Goal: Task Accomplishment & Management: Use online tool/utility

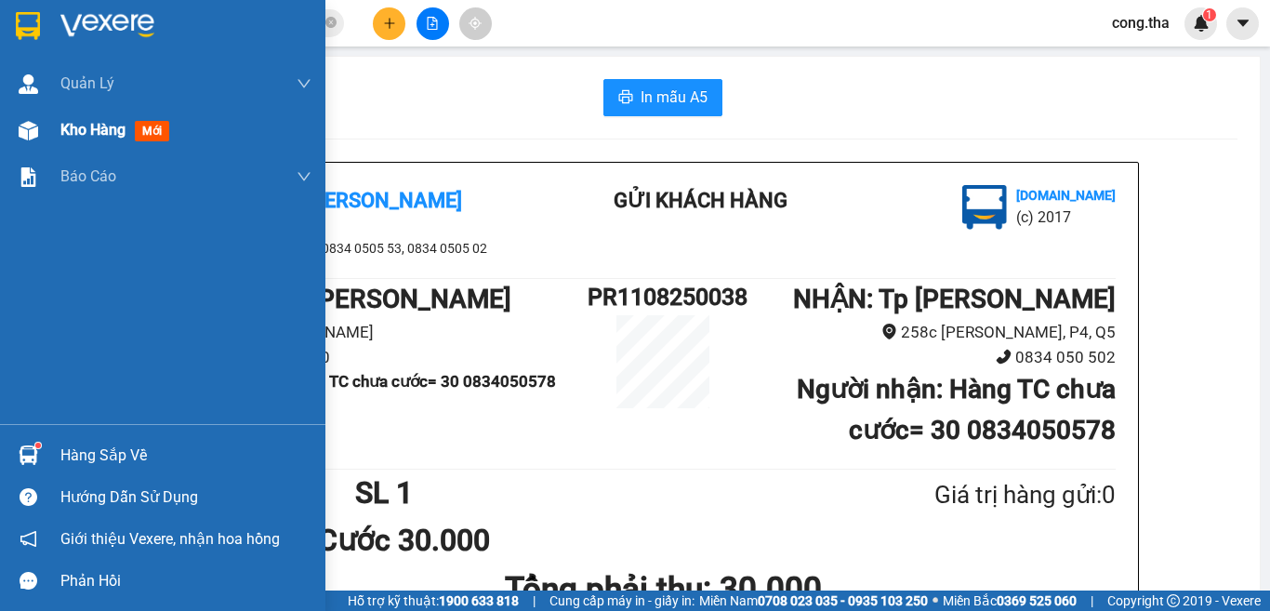
click at [154, 128] on span "mới" at bounding box center [152, 131] width 34 height 20
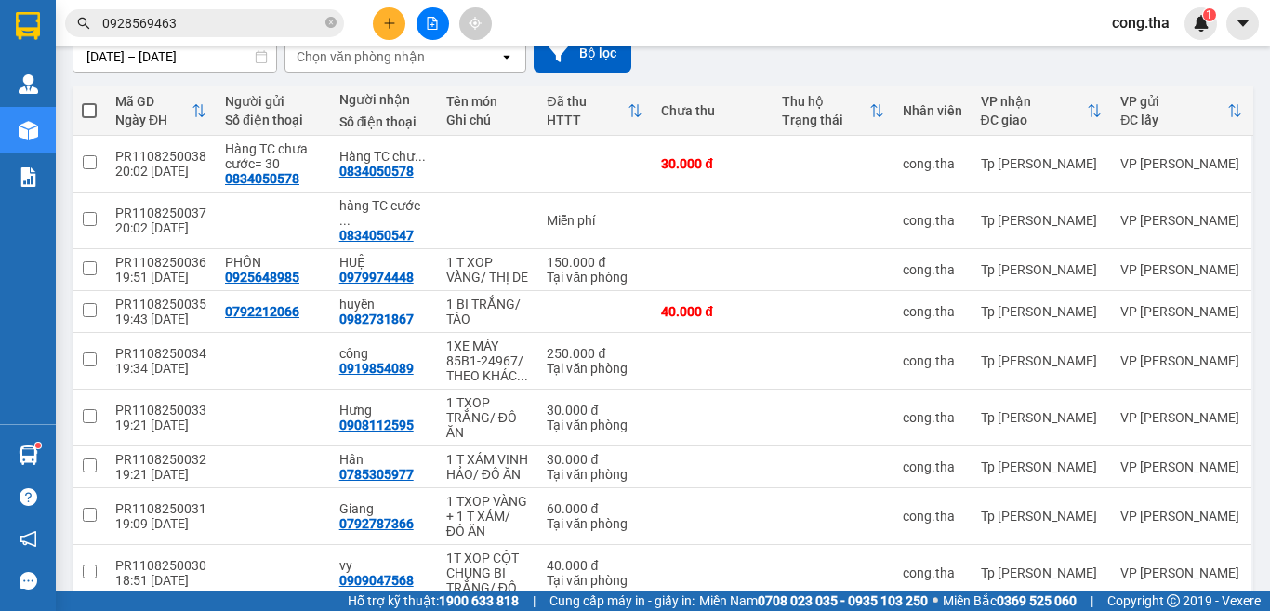
scroll to position [320, 0]
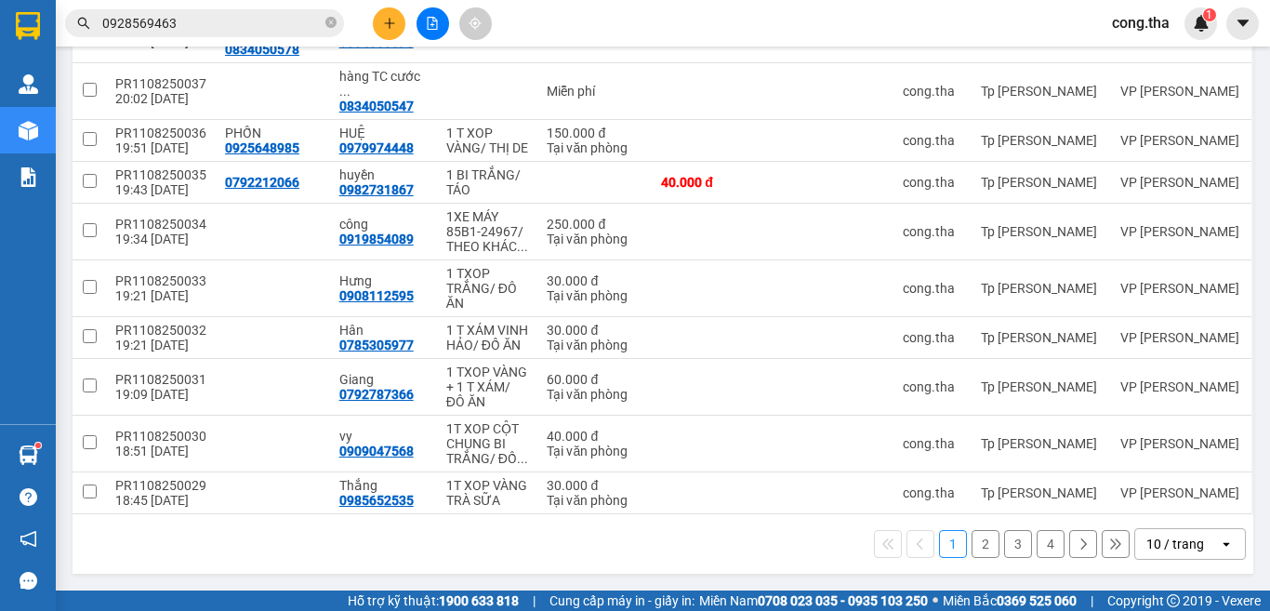
click at [1186, 553] on div "10 / trang" at bounding box center [1177, 544] width 84 height 30
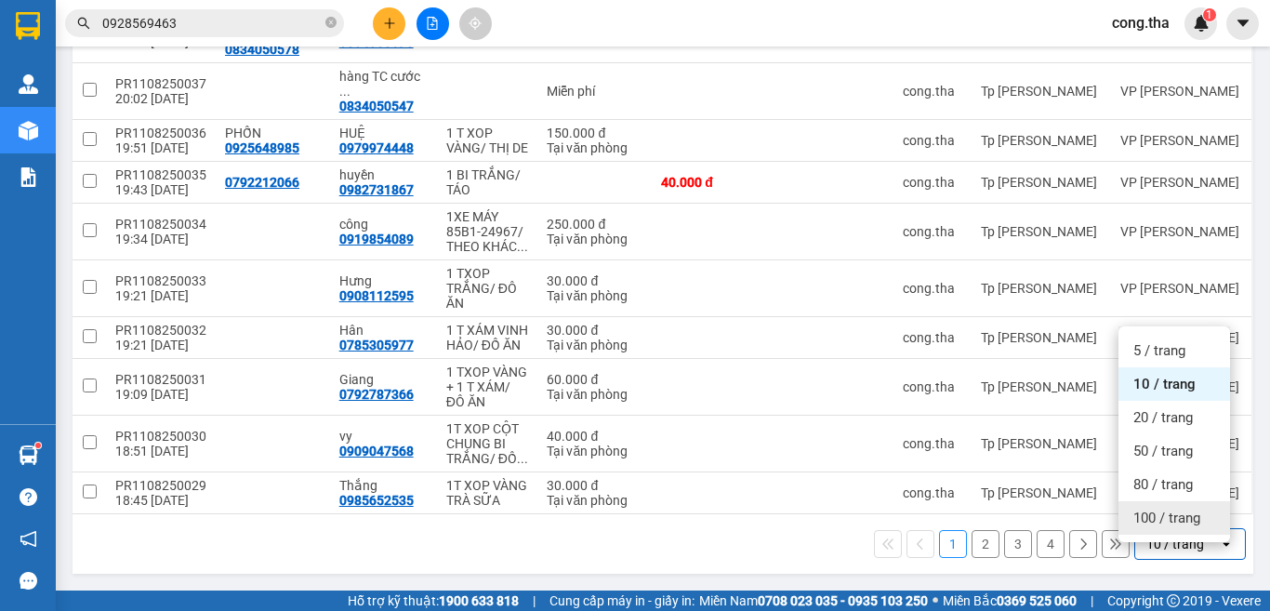
click at [1197, 510] on span "100 / trang" at bounding box center [1166, 518] width 67 height 19
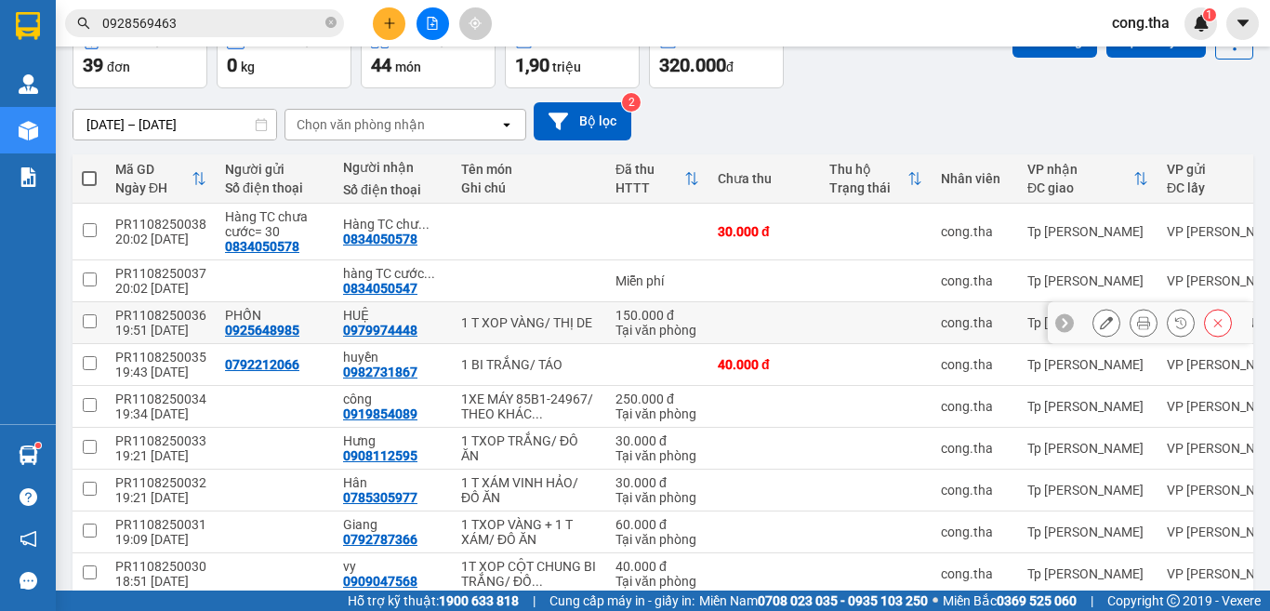
scroll to position [0, 0]
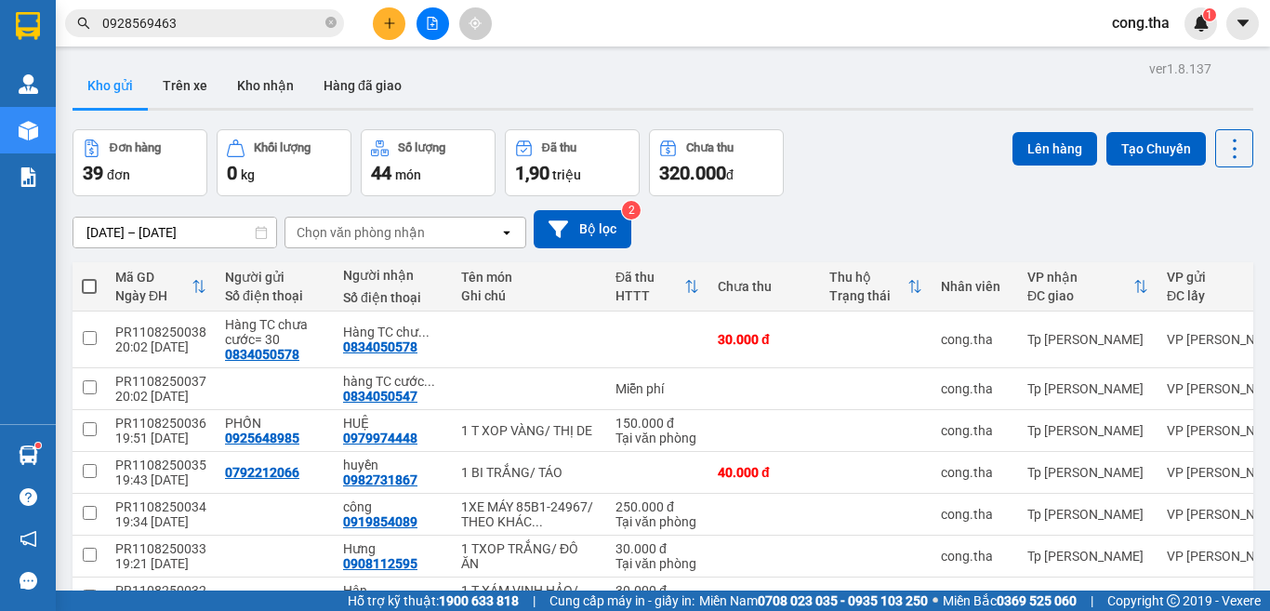
click at [87, 281] on span at bounding box center [89, 286] width 15 height 15
click at [89, 277] on input "checkbox" at bounding box center [89, 277] width 0 height 0
checkbox input "true"
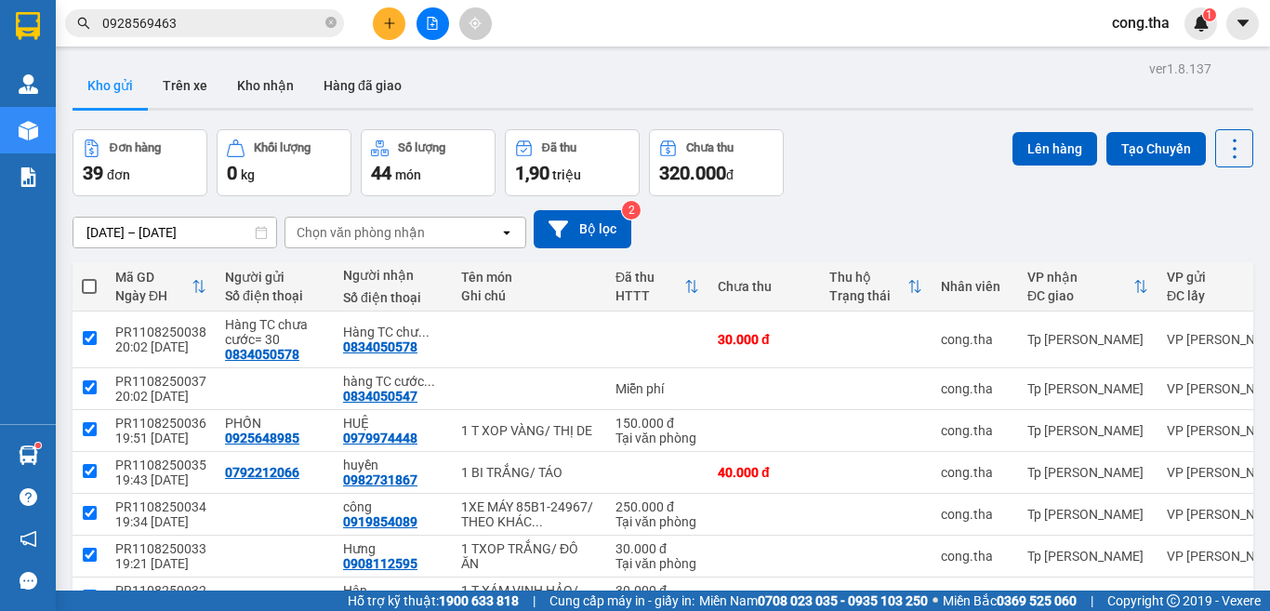
checkbox input "true"
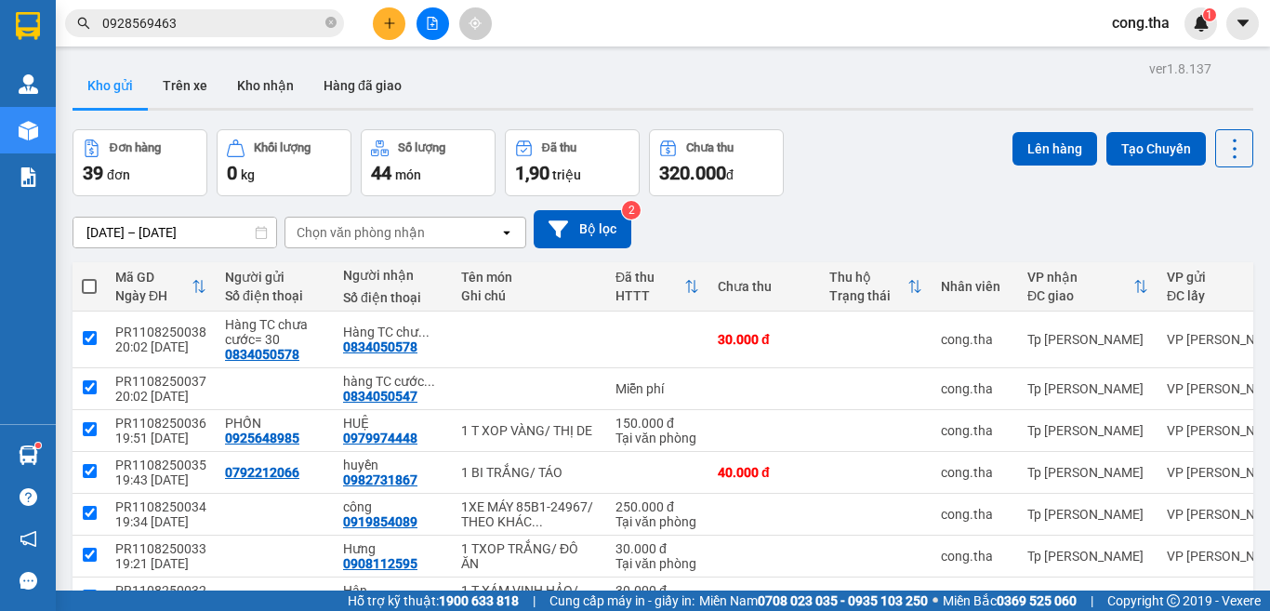
checkbox input "true"
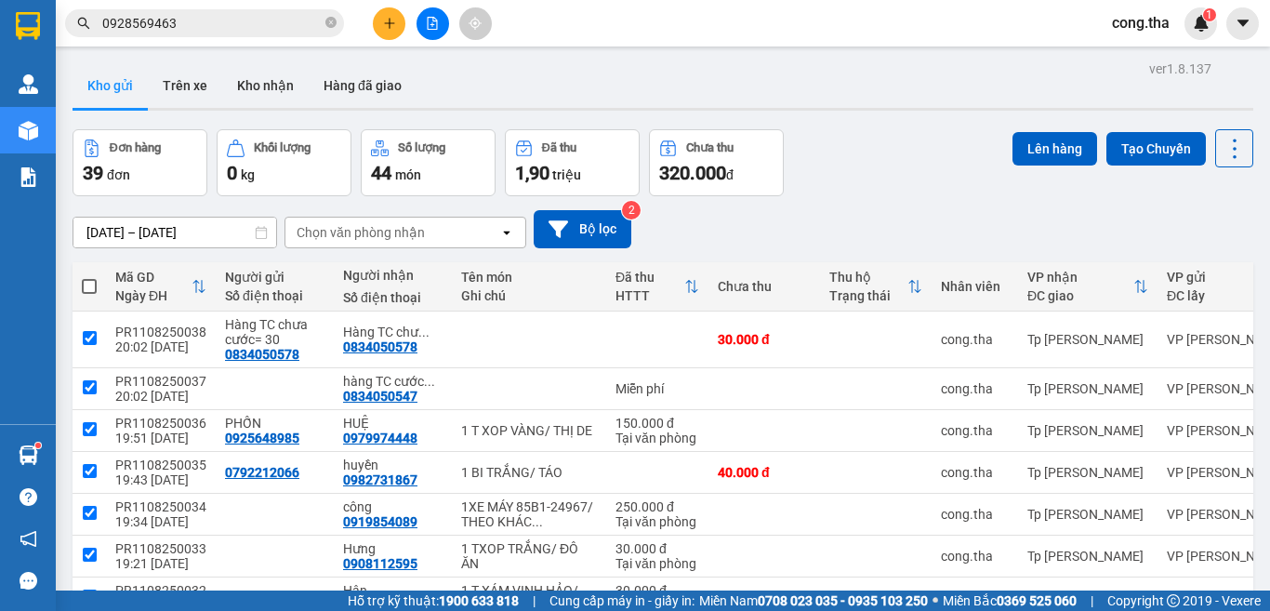
checkbox input "true"
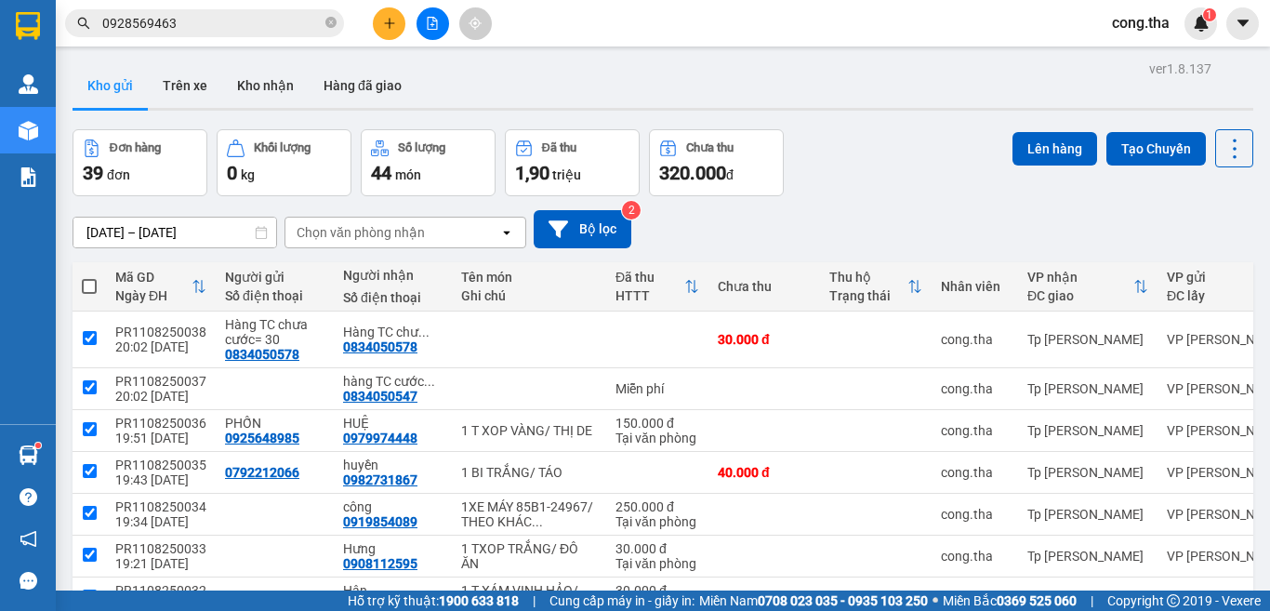
checkbox input "true"
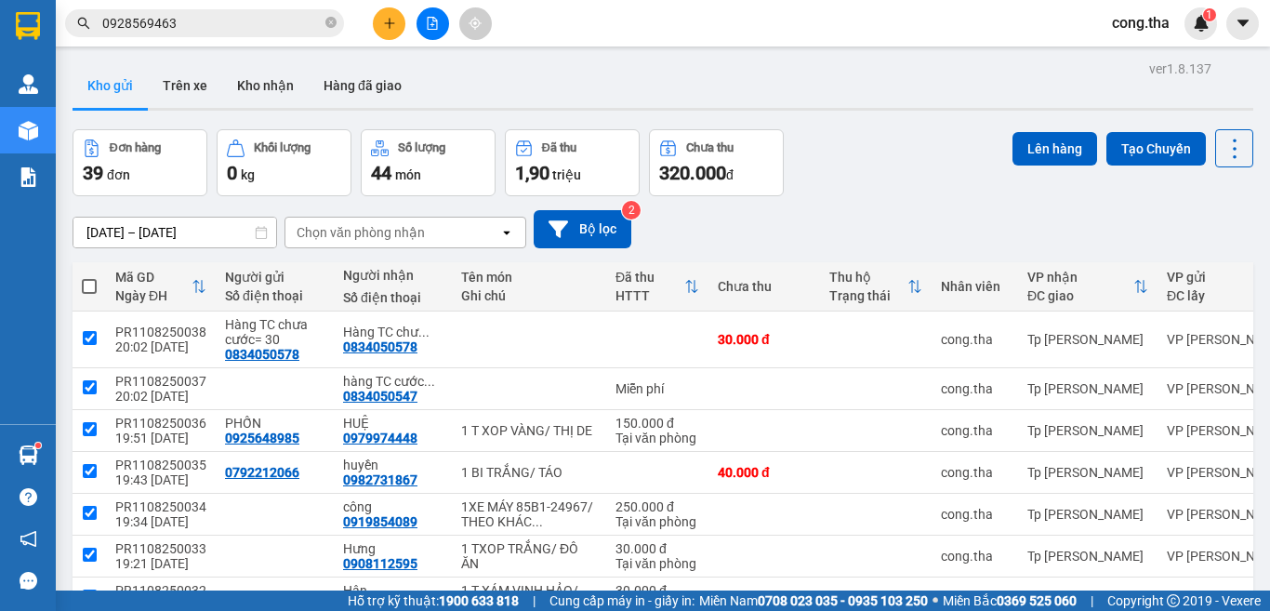
checkbox input "true"
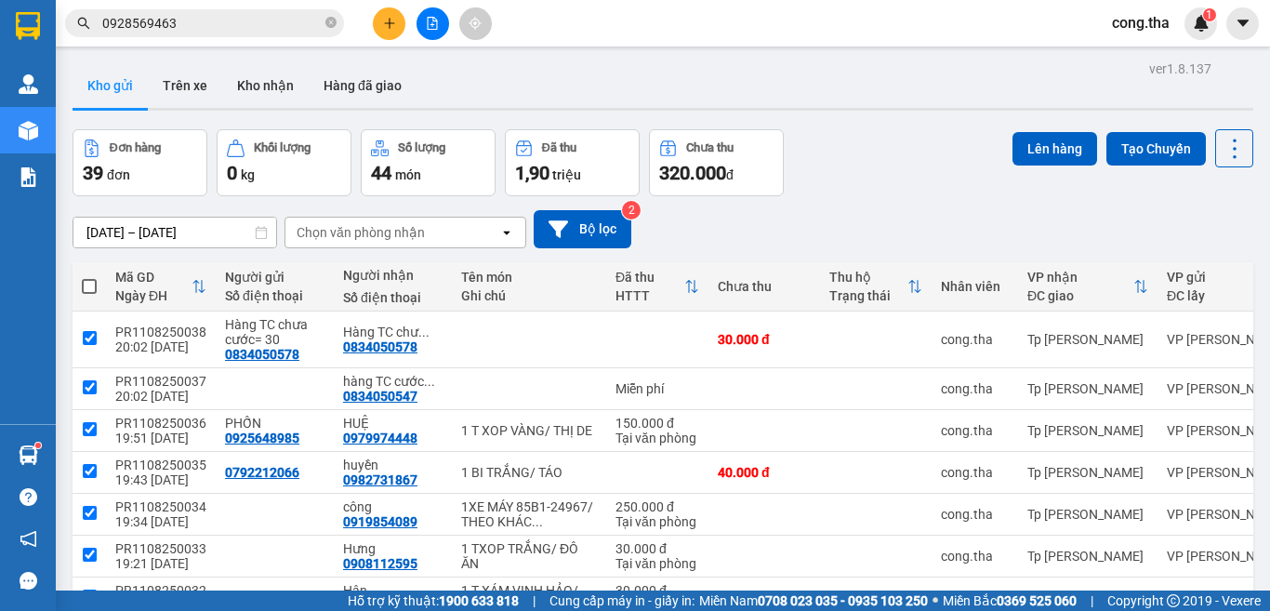
checkbox input "true"
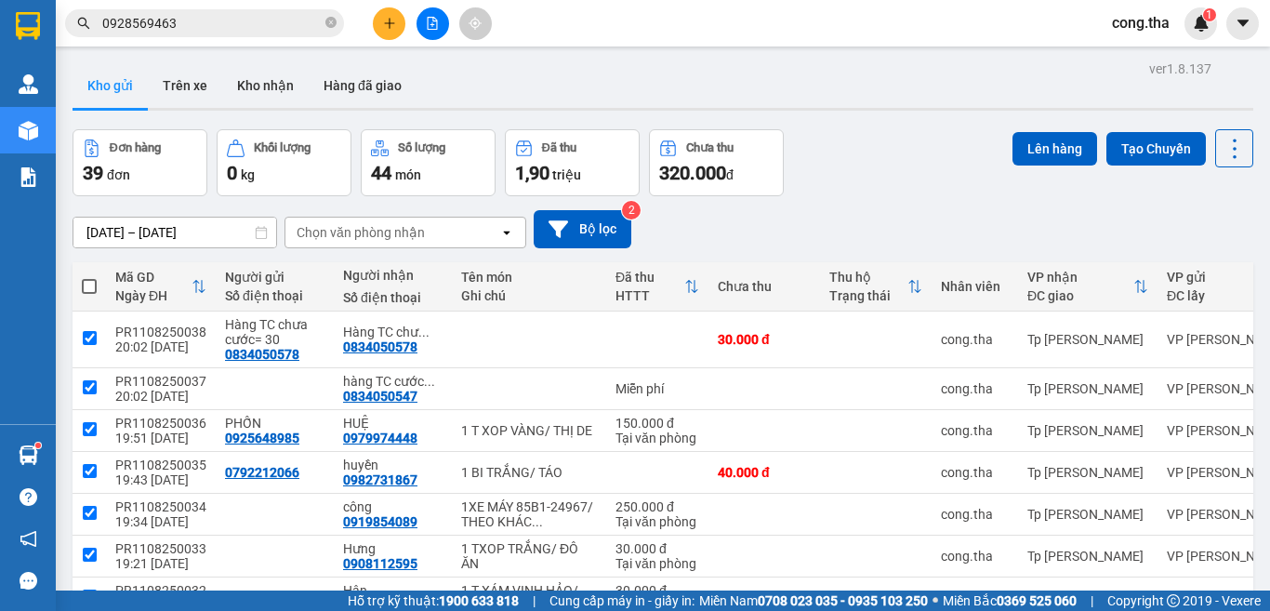
checkbox input "true"
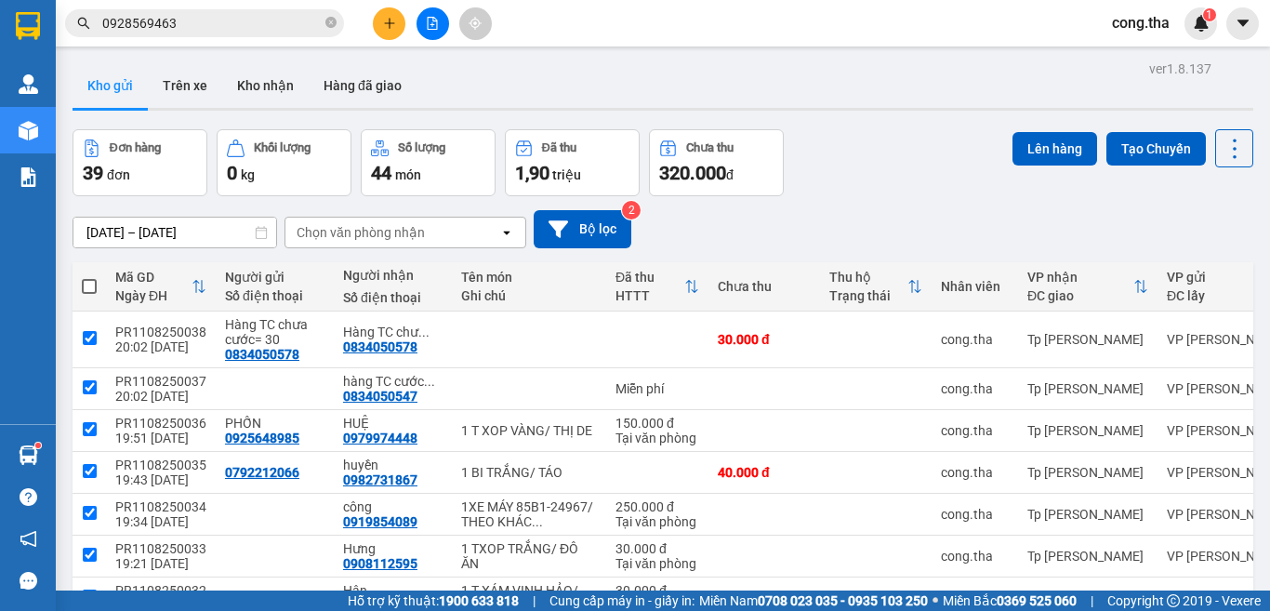
checkbox input "true"
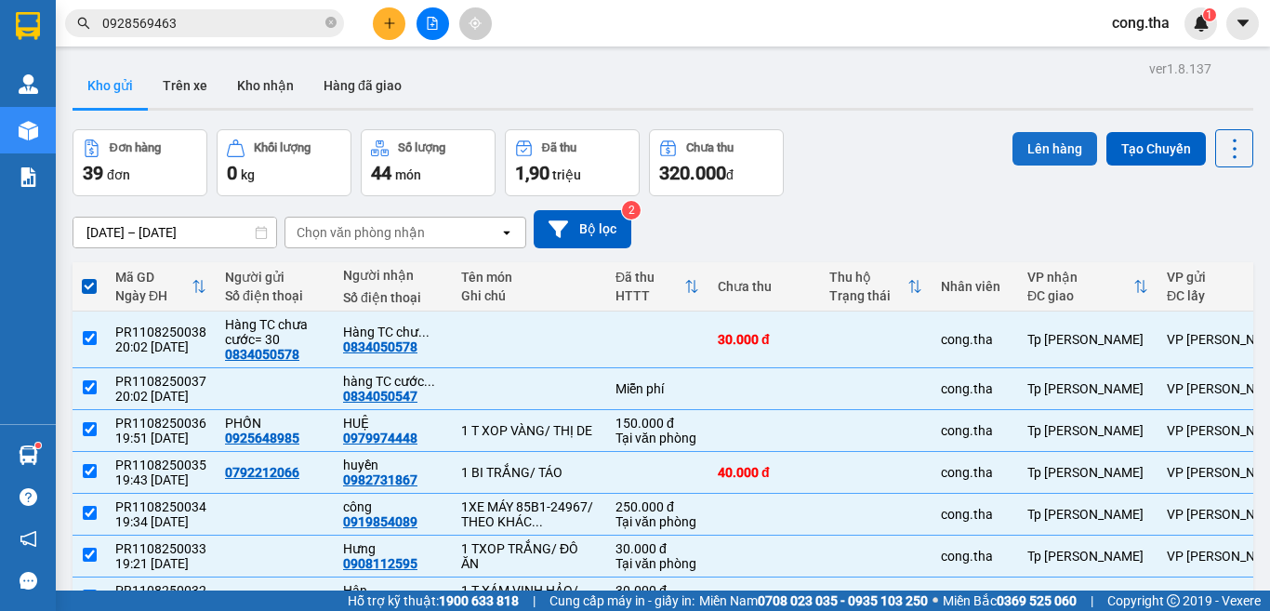
click at [1029, 143] on button "Lên hàng" at bounding box center [1055, 148] width 85 height 33
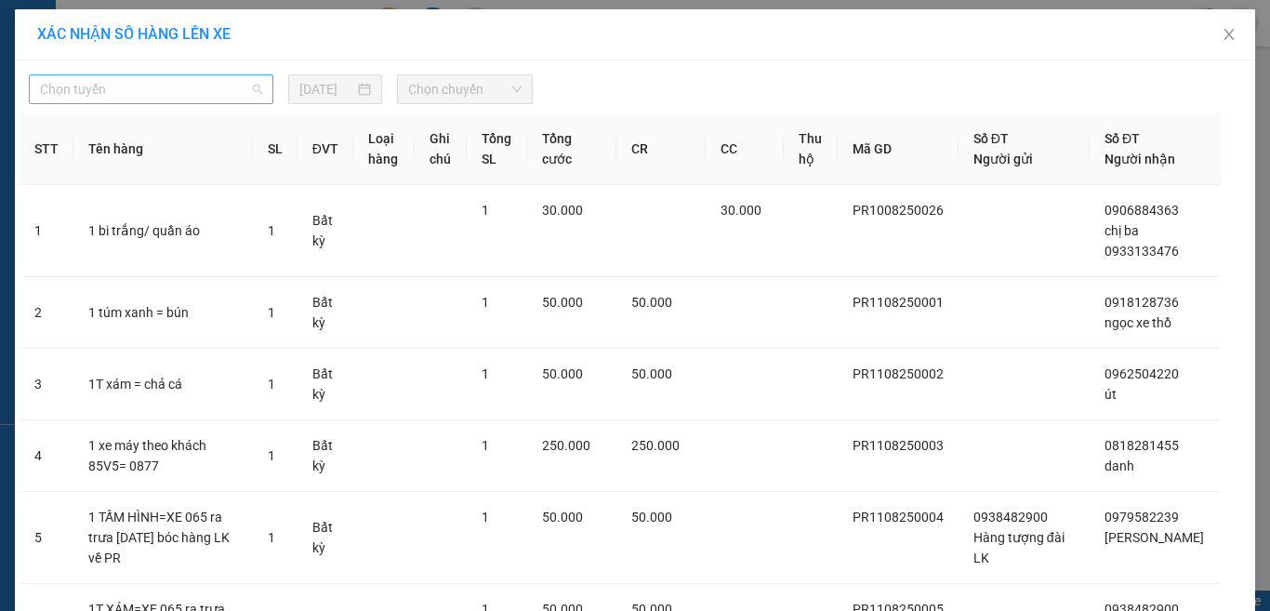
click at [175, 87] on span "Chọn tuyến" at bounding box center [151, 89] width 222 height 28
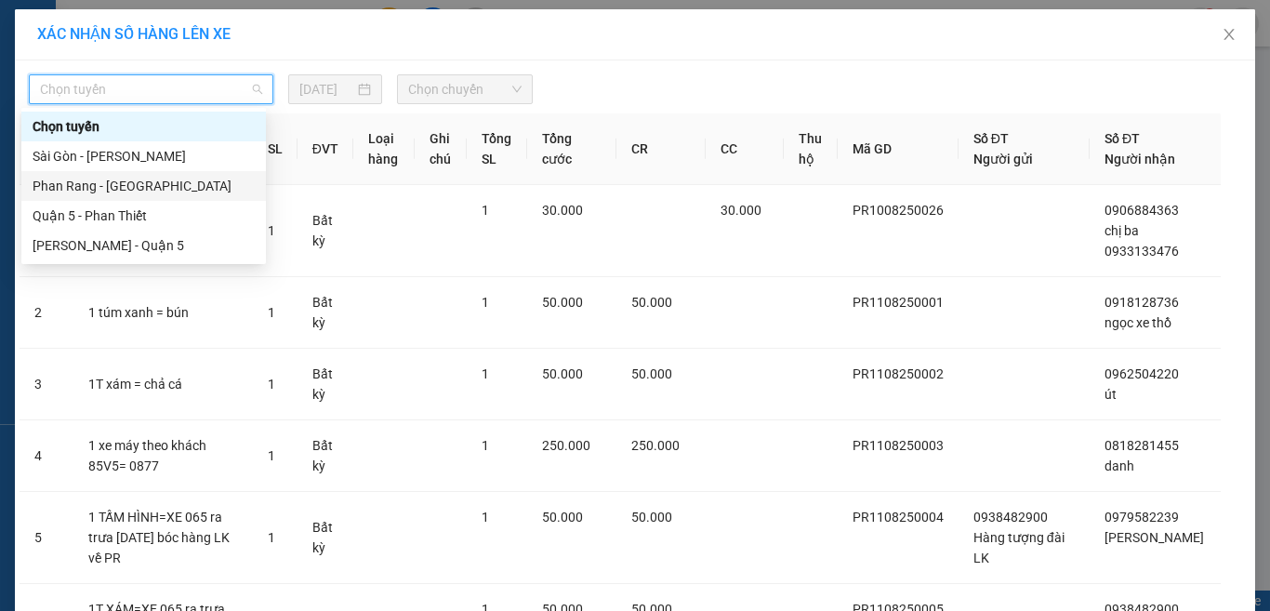
click at [158, 183] on div "Phan Rang - [GEOGRAPHIC_DATA]" at bounding box center [144, 186] width 222 height 20
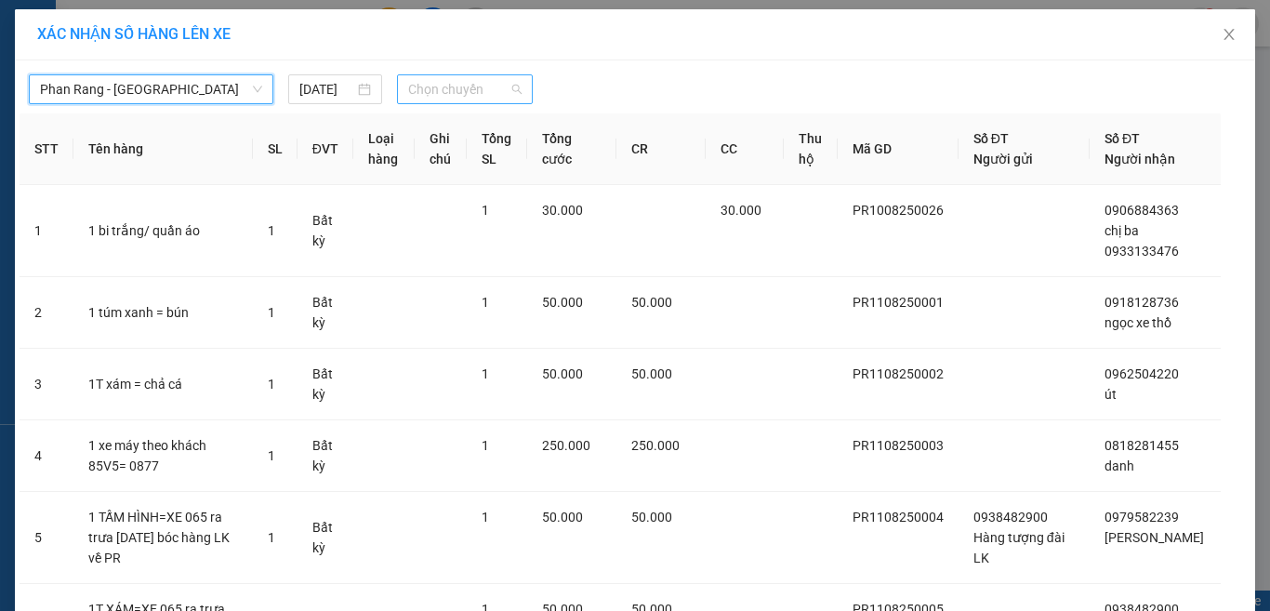
click at [465, 89] on span "Chọn chuyến" at bounding box center [465, 89] width 114 height 28
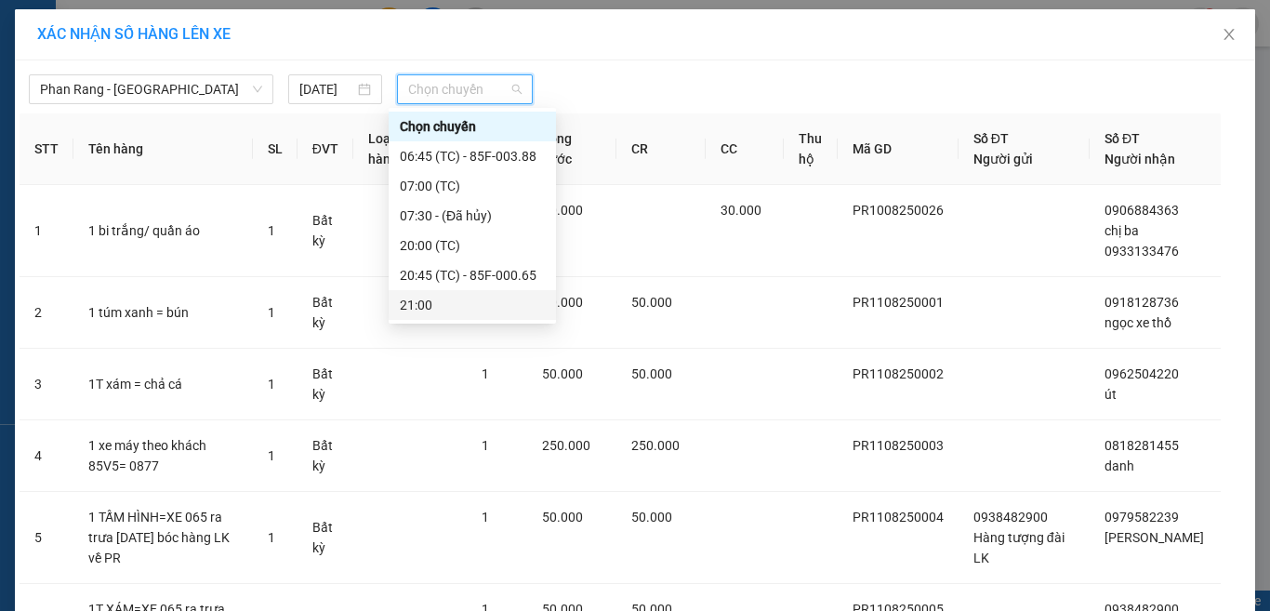
click at [474, 307] on div "21:00" at bounding box center [472, 305] width 145 height 20
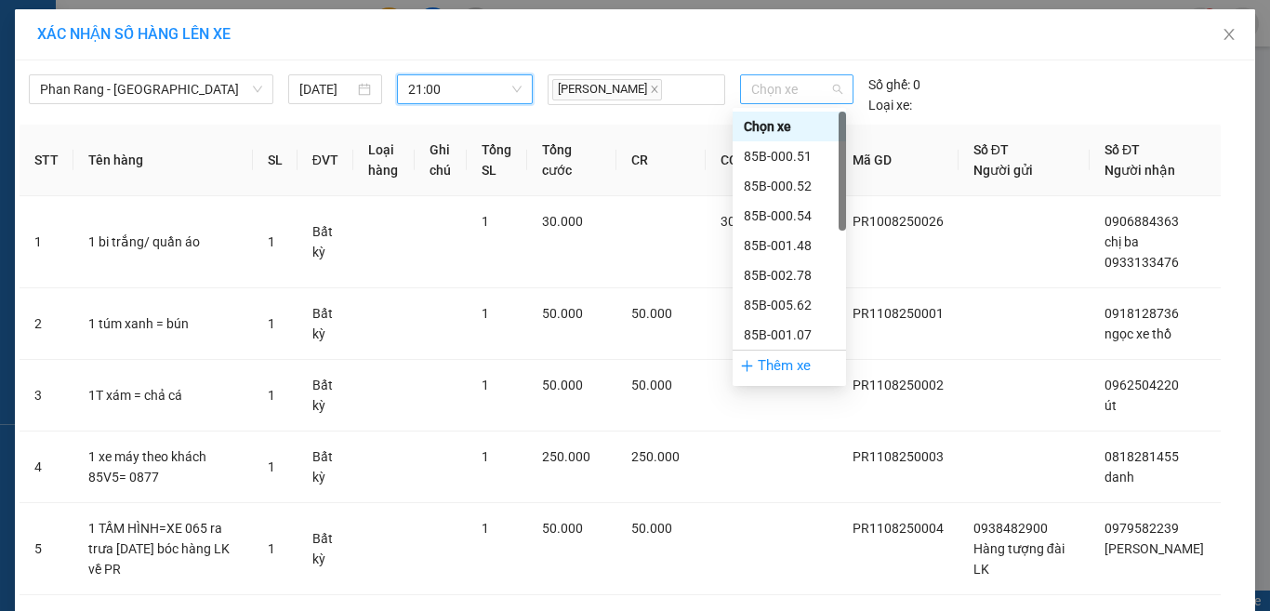
click at [830, 76] on span "Chọn xe" at bounding box center [796, 89] width 91 height 28
click at [797, 335] on div "85B-001.07" at bounding box center [789, 335] width 91 height 20
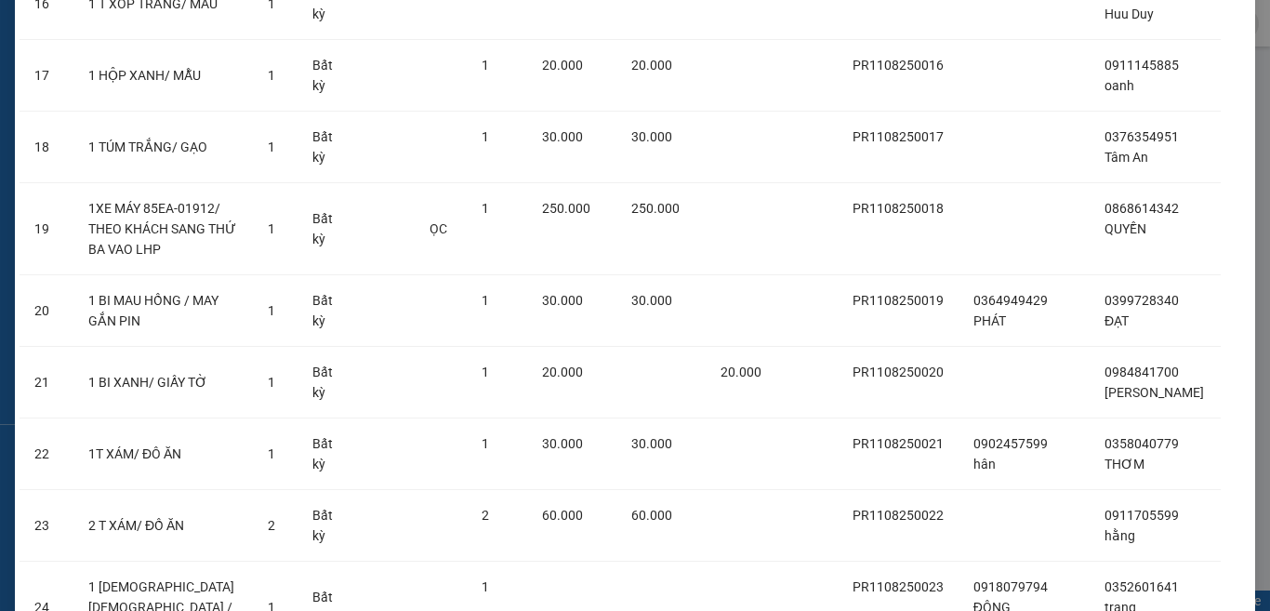
scroll to position [2667, 0]
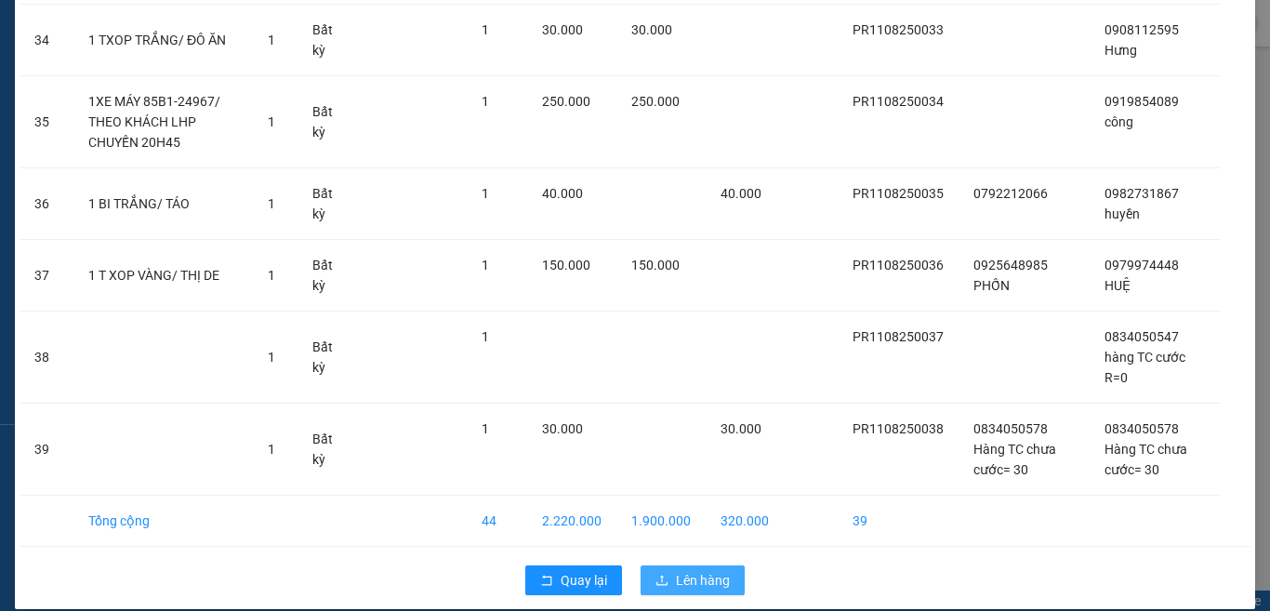
click at [703, 570] on span "Lên hàng" at bounding box center [703, 580] width 54 height 20
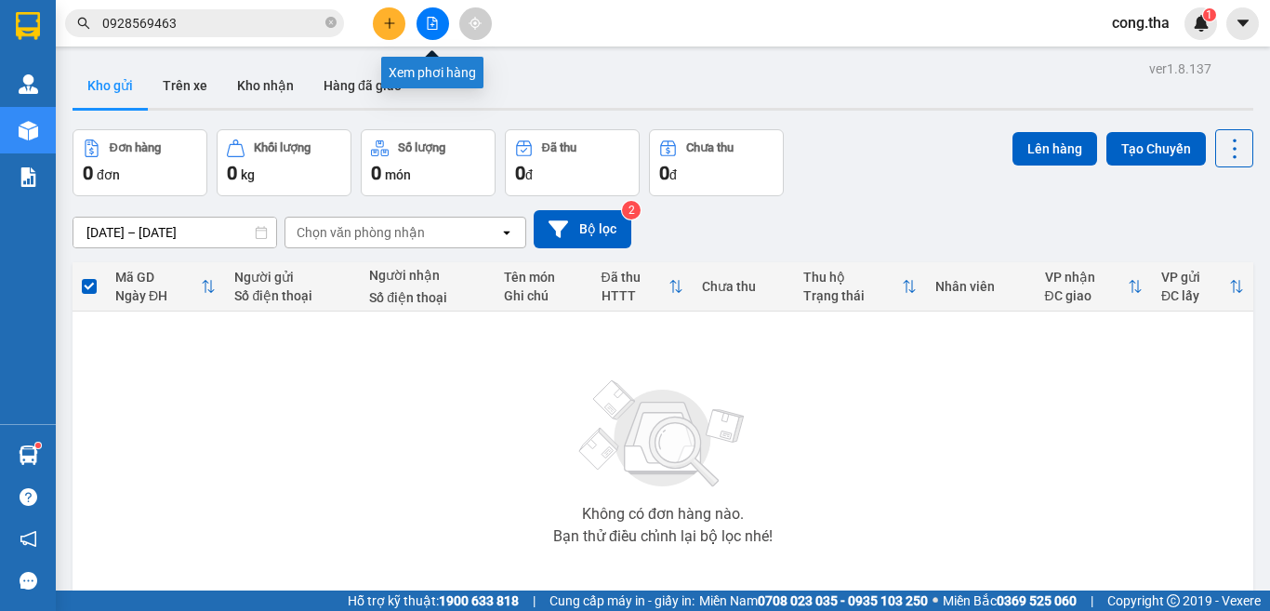
click at [435, 23] on icon "file-add" at bounding box center [432, 23] width 13 height 13
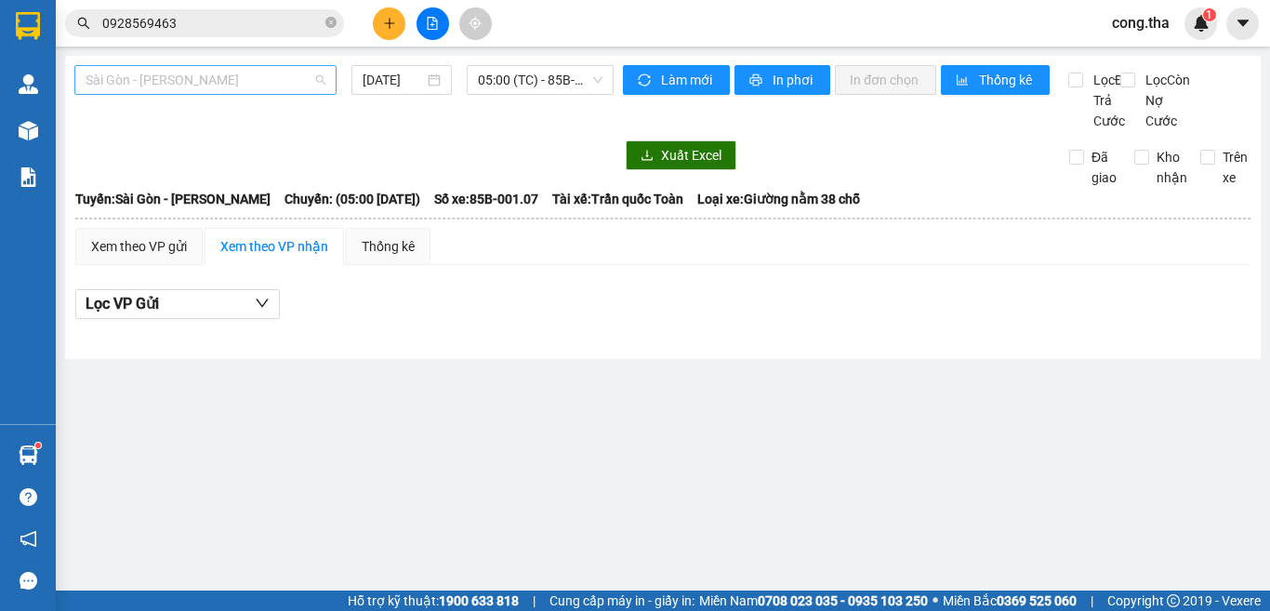
click at [250, 89] on span "Sài Gòn - [PERSON_NAME]" at bounding box center [206, 80] width 240 height 28
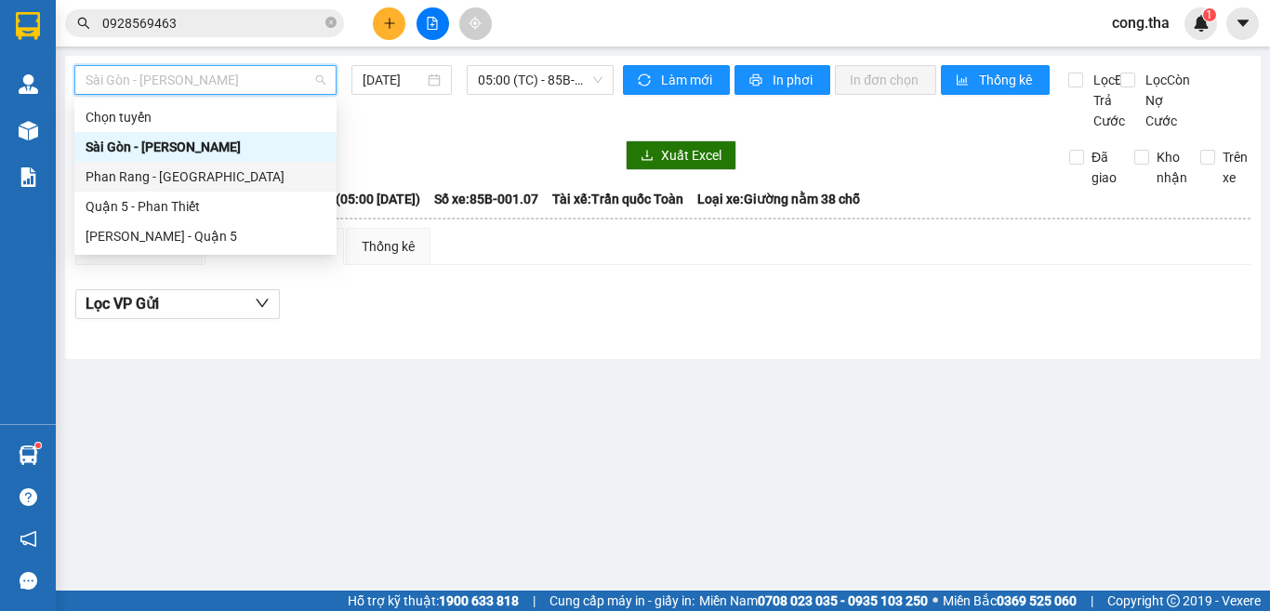
click at [219, 177] on div "Phan Rang - [GEOGRAPHIC_DATA]" at bounding box center [206, 176] width 240 height 20
type input "[DATE]"
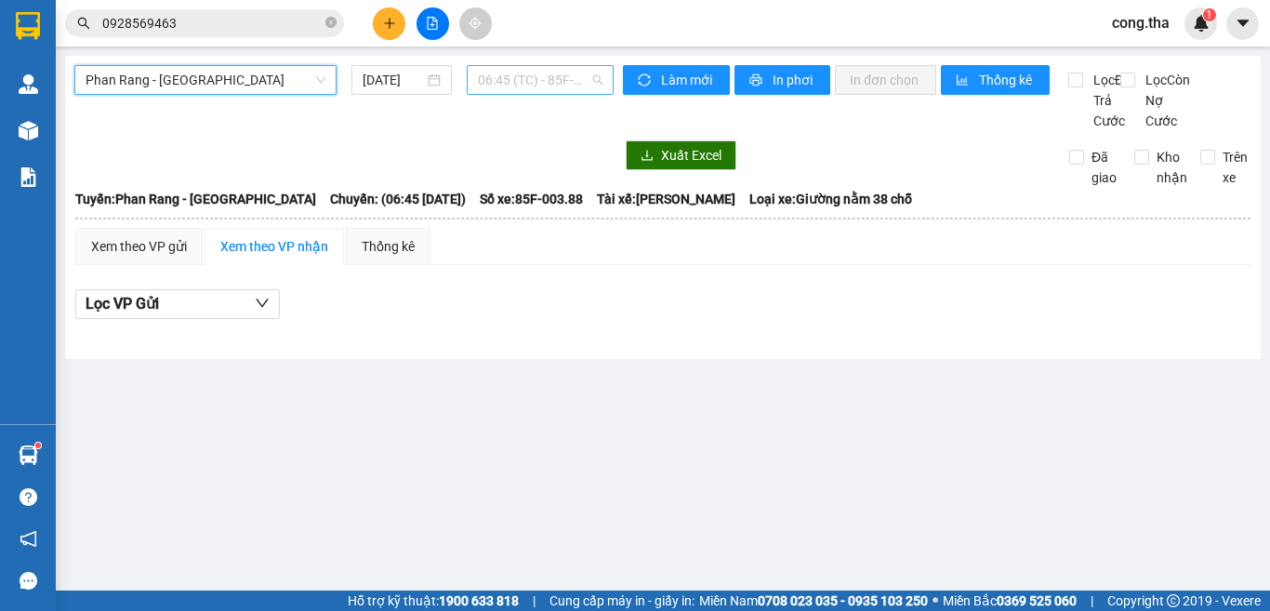
click at [519, 84] on span "06:45 (TC) - 85F-003.88" at bounding box center [540, 80] width 125 height 28
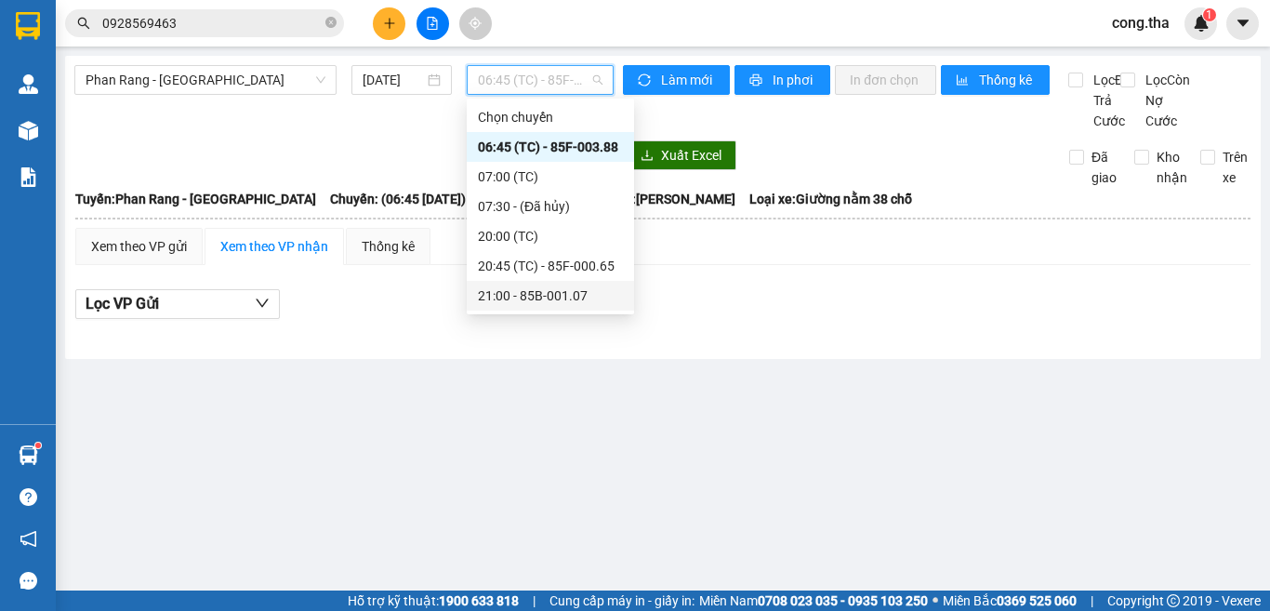
click at [565, 294] on div "21:00 - 85B-001.07" at bounding box center [550, 295] width 145 height 20
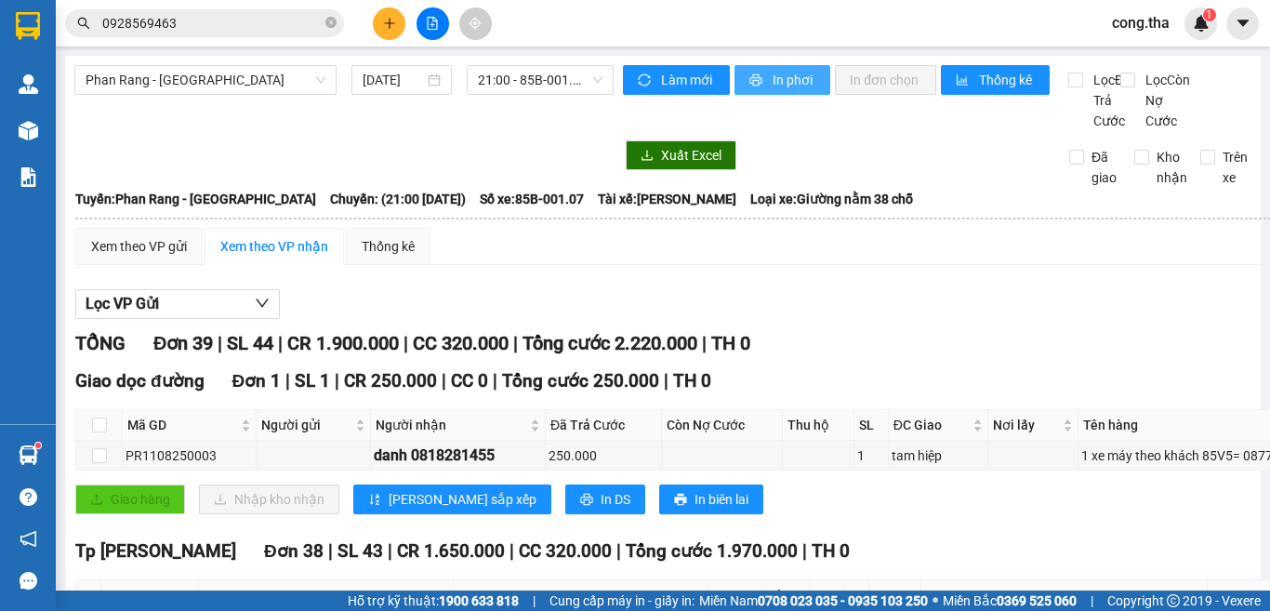
click at [793, 81] on span "In phơi" at bounding box center [794, 80] width 43 height 20
click at [795, 80] on span "In phơi" at bounding box center [794, 80] width 43 height 20
click at [946, 131] on div "Làm mới In phơi In đơn chọn Thống kê" at bounding box center [845, 98] width 445 height 66
